Goal: Information Seeking & Learning: Learn about a topic

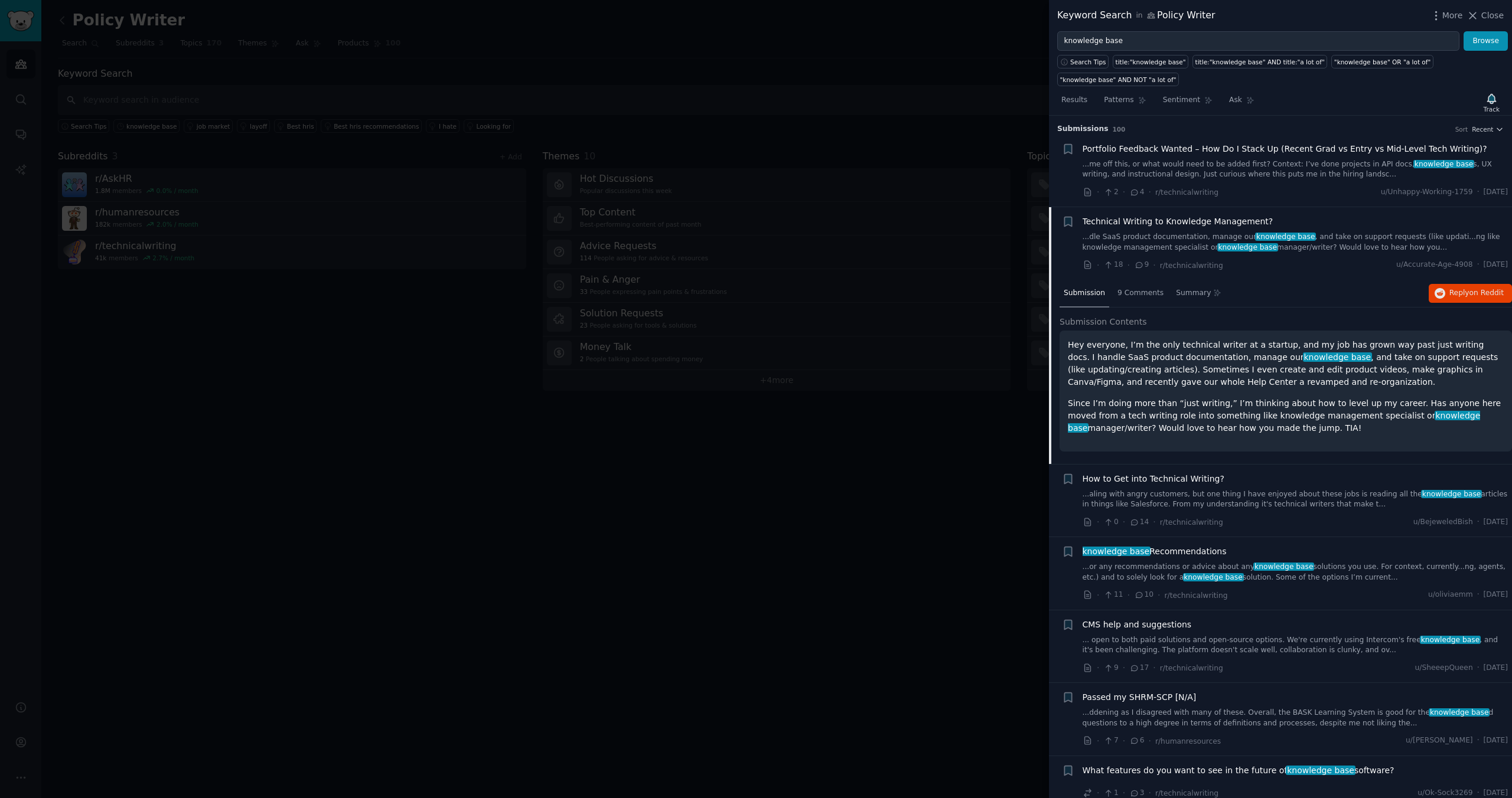
click at [1225, 566] on link "...or any recommendations or advice about any knowledge base solutions you use.…" at bounding box center [1295, 572] width 426 height 21
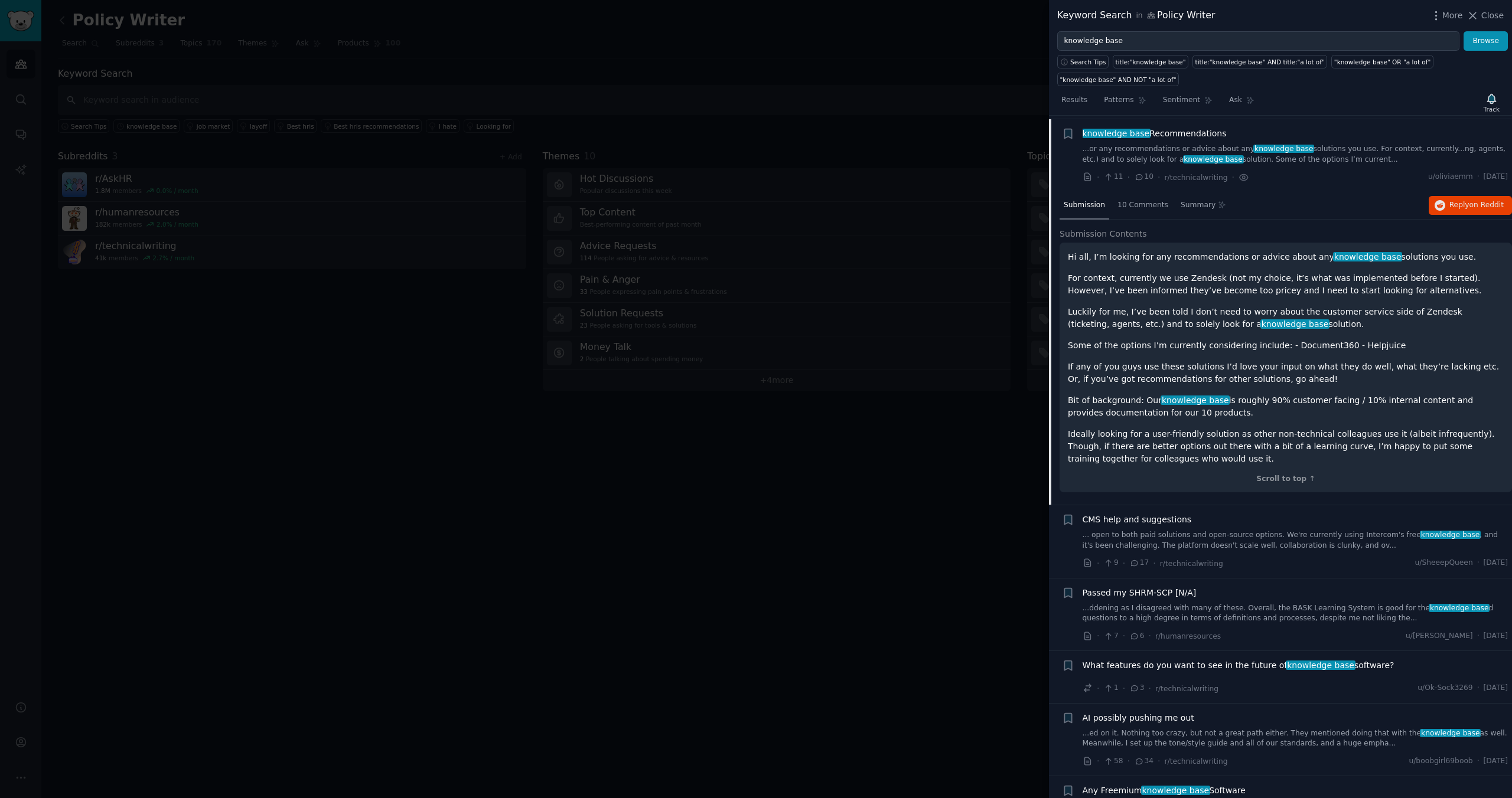
scroll to position [237, 0]
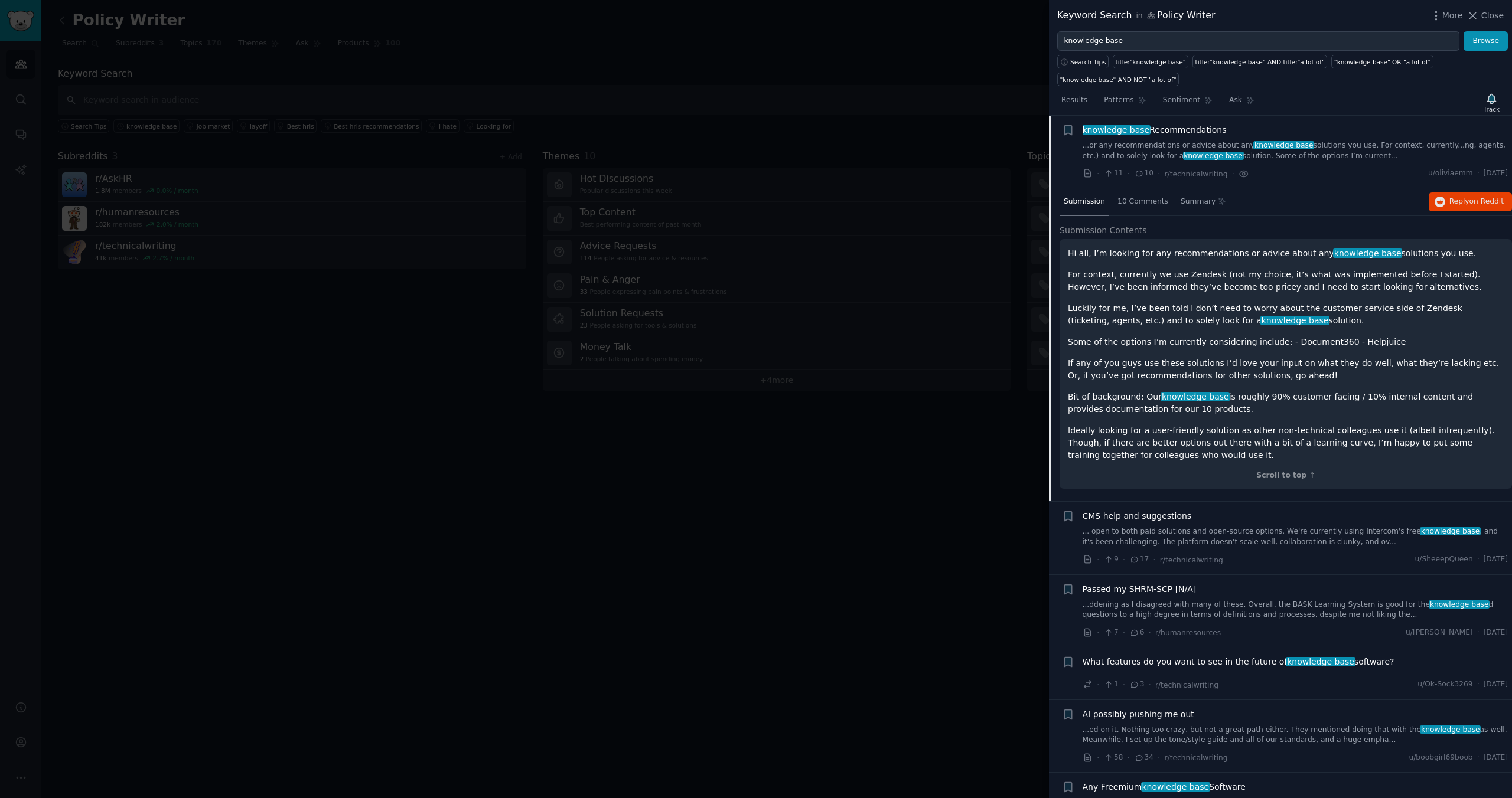
click at [1286, 539] on link "... open to both paid solutions and open-source options. We're currently using …" at bounding box center [1295, 537] width 426 height 21
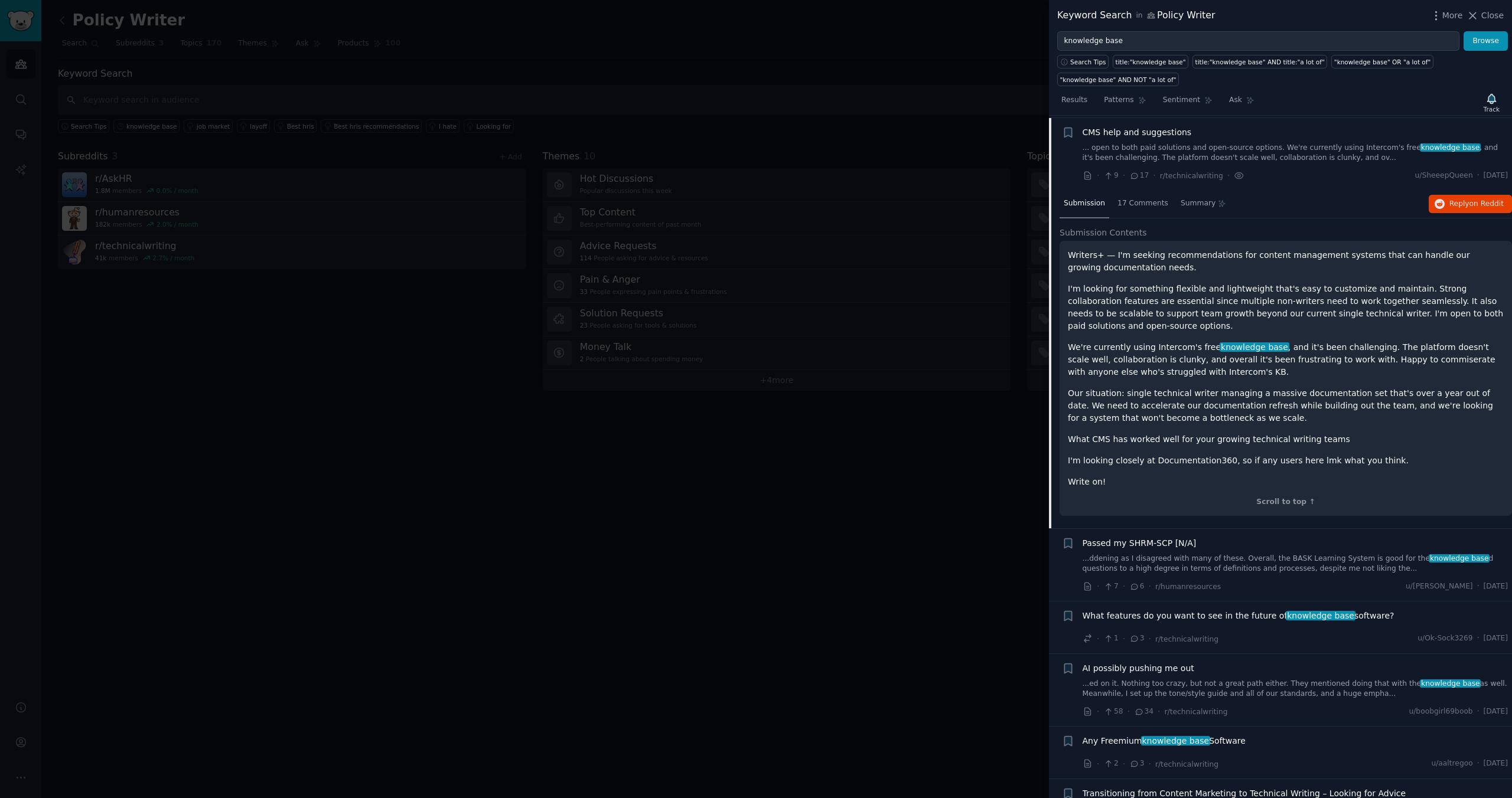
scroll to position [310, 0]
click at [1457, 205] on span "Reply on Reddit" at bounding box center [1477, 202] width 54 height 11
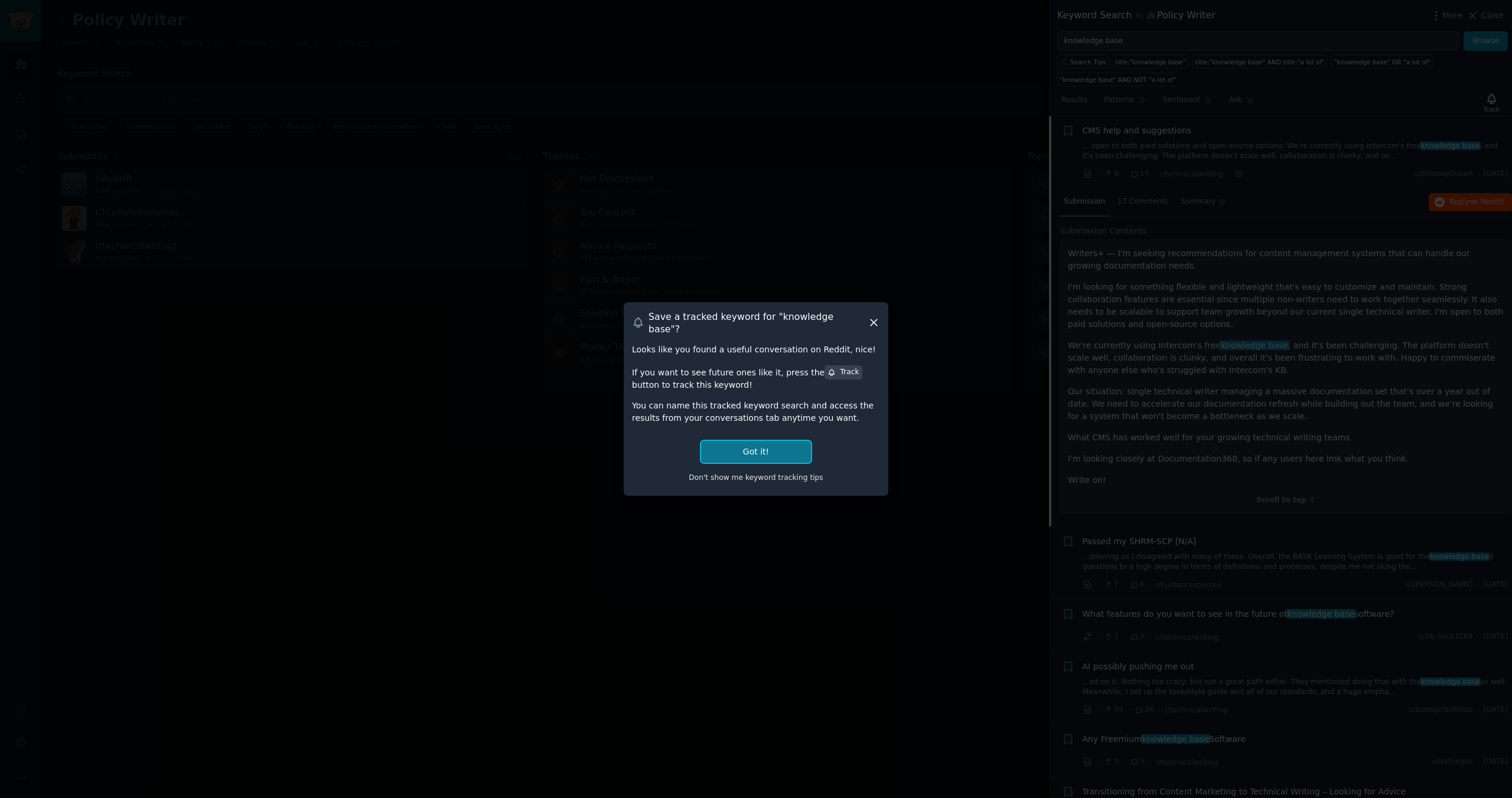
click at [743, 451] on button "Got it!" at bounding box center [756, 452] width 110 height 22
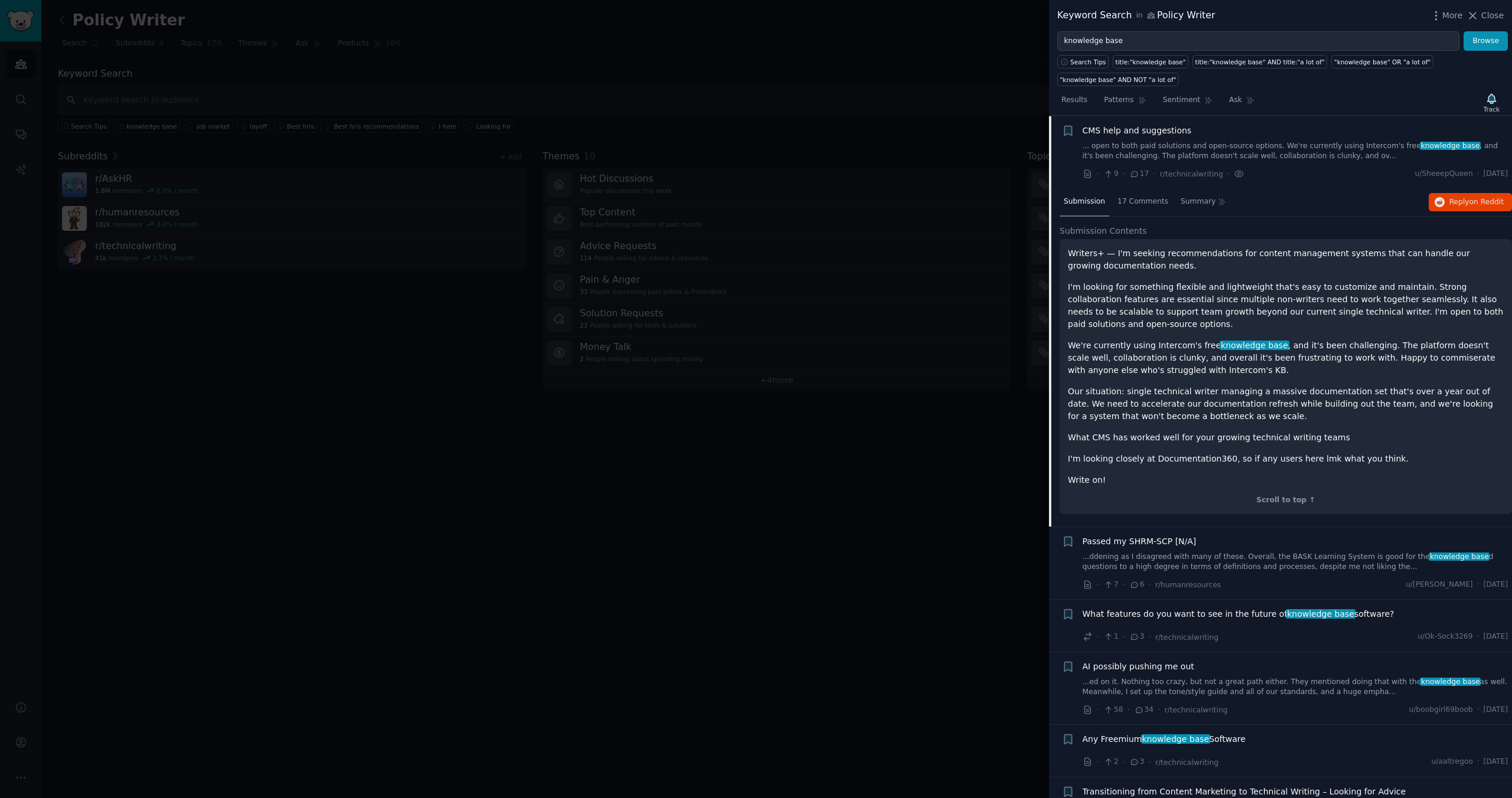
click at [1262, 568] on link "...ddening as I disagreed with many of these. Overall, the BASK Learning System…" at bounding box center [1295, 562] width 426 height 21
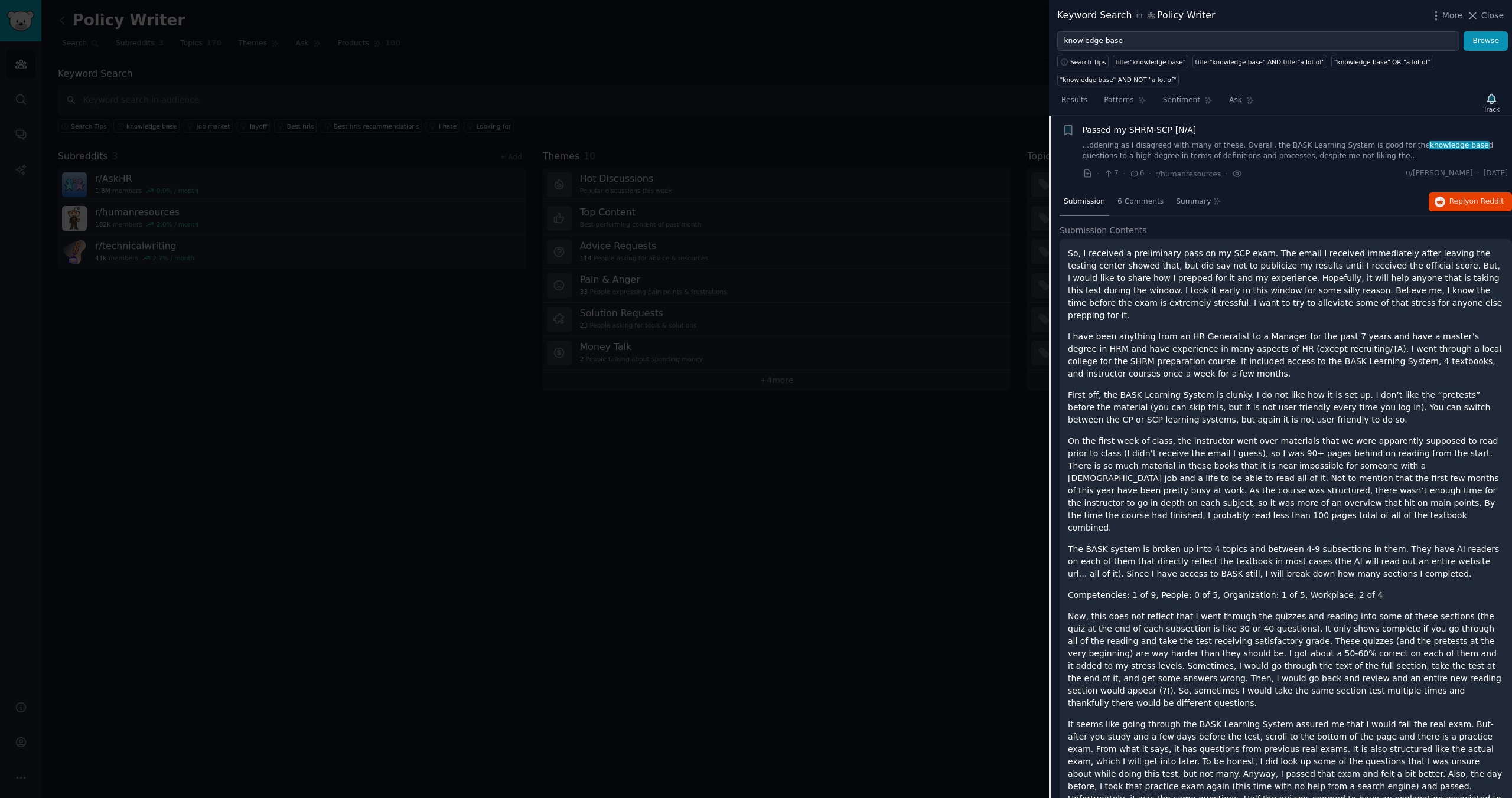
scroll to position [511, 0]
